Goal: Task Accomplishment & Management: Manage account settings

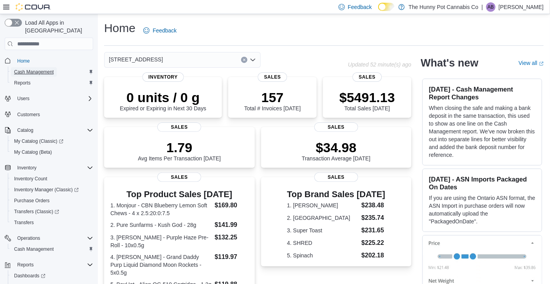
click at [34, 69] on span "Cash Management" at bounding box center [34, 72] width 40 height 6
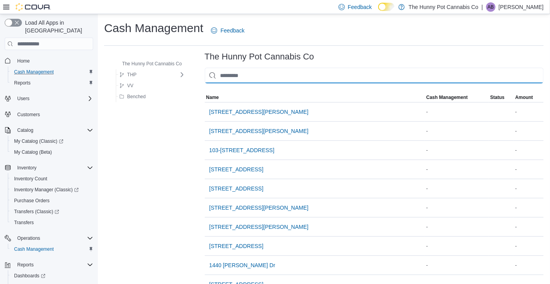
click at [270, 76] on input "This is a search bar. As you type, the results lower in the page will automatic…" at bounding box center [374, 76] width 339 height 16
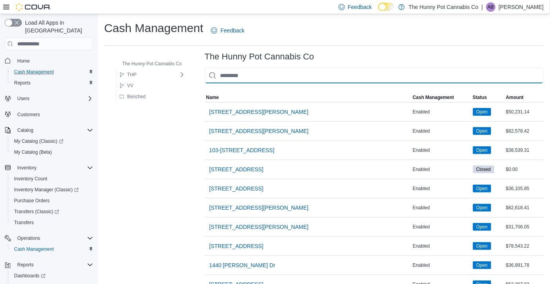
click at [263, 79] on input "This is a search bar. As you type, the results lower in the page will automatic…" at bounding box center [374, 76] width 339 height 16
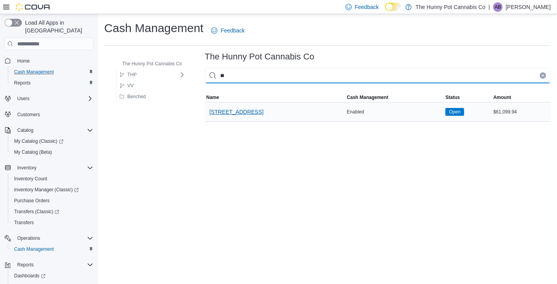
type input "**"
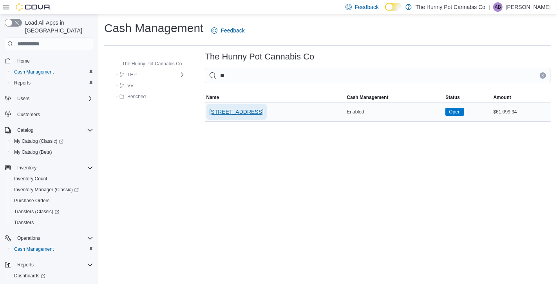
click at [238, 114] on span "[STREET_ADDRESS]" at bounding box center [236, 112] width 54 height 8
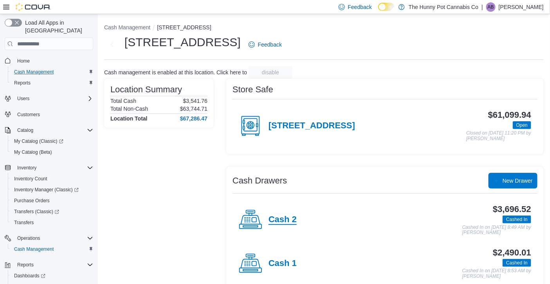
click at [279, 218] on h4 "Cash 2" at bounding box center [283, 220] width 28 height 10
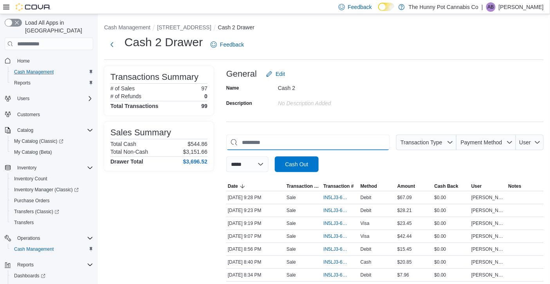
click at [279, 140] on input "This is a search bar. As you type, the results lower in the page will automatic…" at bounding box center [308, 143] width 164 height 16
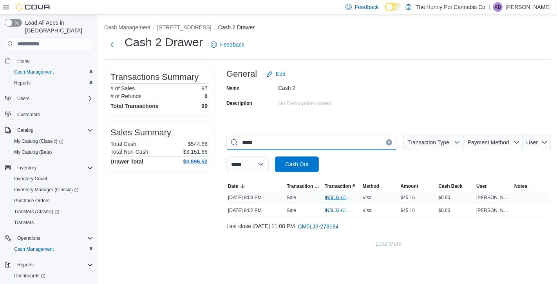
type input "*****"
click at [337, 199] on span "IN5LJ3-6152263" at bounding box center [337, 198] width 27 height 6
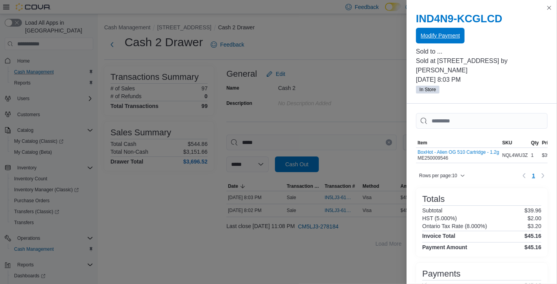
click at [441, 39] on span "Modify Payment" at bounding box center [439, 36] width 39 height 8
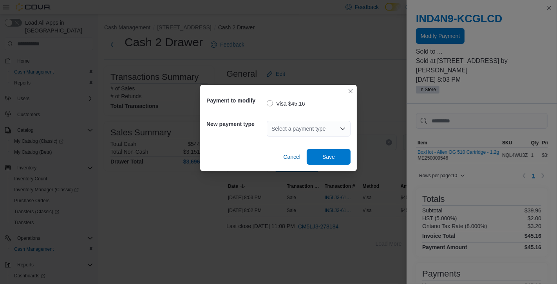
click at [323, 128] on div "Select a payment type" at bounding box center [309, 129] width 84 height 16
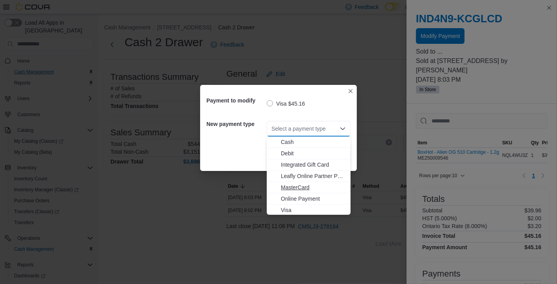
click at [302, 186] on span "MasterCard" at bounding box center [313, 188] width 65 height 8
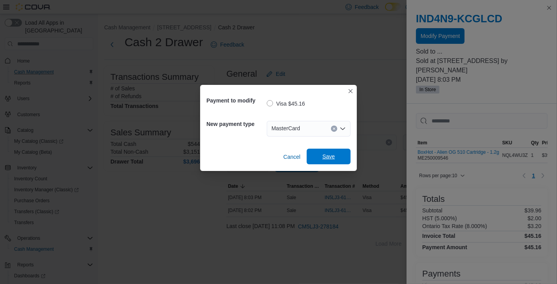
click at [326, 158] on span "Save" at bounding box center [328, 157] width 13 height 8
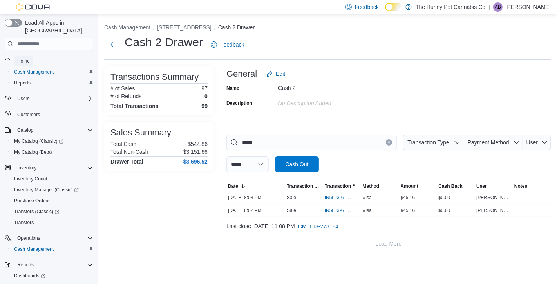
click at [26, 58] on span "Home" at bounding box center [23, 61] width 13 height 6
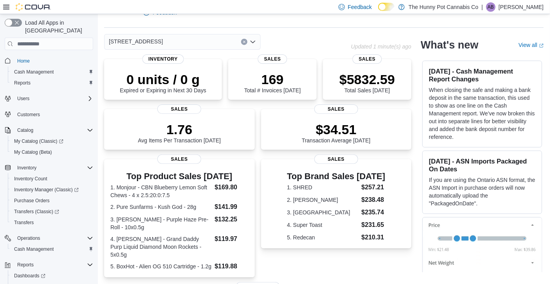
scroll to position [16, 0]
